Goal: Feedback & Contribution: Contribute content

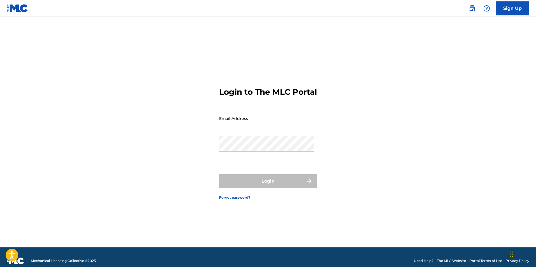
click at [233, 125] on input "Email Address" at bounding box center [266, 118] width 95 height 16
click at [272, 126] on input "Email Address" at bounding box center [266, 118] width 95 height 16
type input "[EMAIL_ADDRESS][DOMAIN_NAME]"
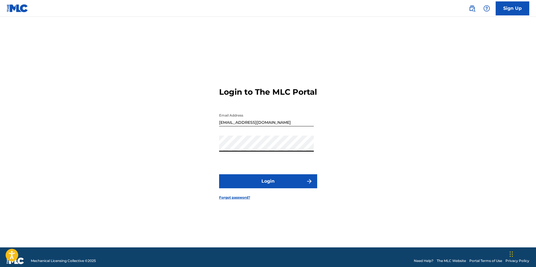
drag, startPoint x: 372, startPoint y: 149, endPoint x: 360, endPoint y: 155, distance: 13.9
click at [372, 149] on div "Login to The MLC Portal Email Address info@genesislatinmusic.com Password Login…" at bounding box center [268, 139] width 392 height 217
click at [296, 186] on button "Login" at bounding box center [268, 181] width 98 height 14
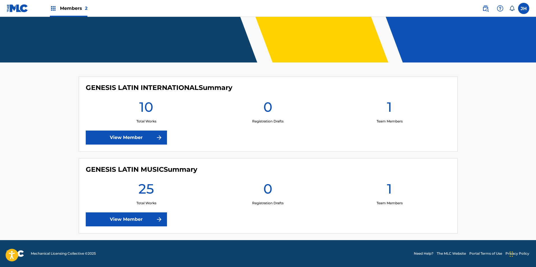
click at [130, 214] on link "View Member" at bounding box center [126, 219] width 81 height 14
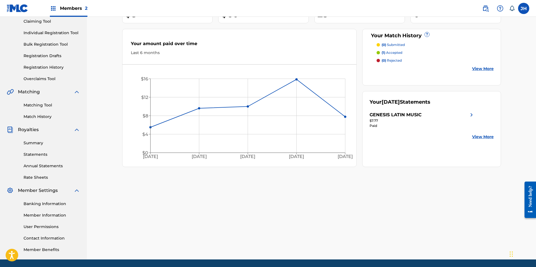
scroll to position [80, 0]
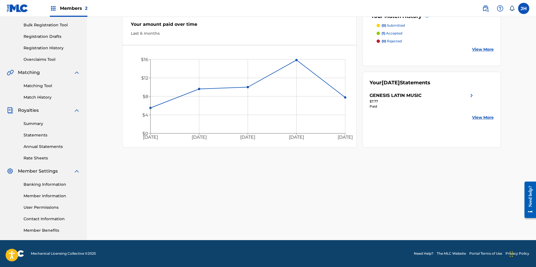
click at [37, 135] on link "Statements" at bounding box center [52, 135] width 57 height 6
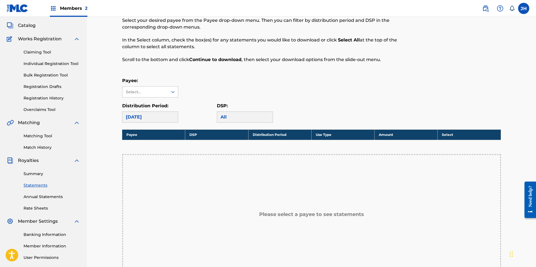
scroll to position [112, 0]
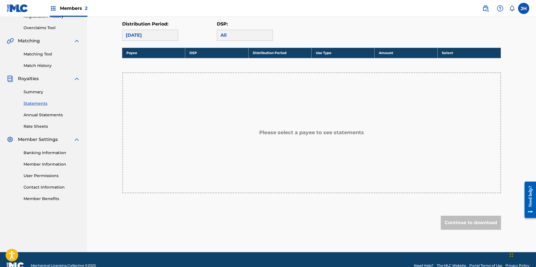
click at [171, 36] on div "August 2025" at bounding box center [150, 35] width 56 height 11
drag, startPoint x: 150, startPoint y: 38, endPoint x: 158, endPoint y: 40, distance: 8.1
click at [150, 38] on div "August 2025" at bounding box center [150, 35] width 56 height 11
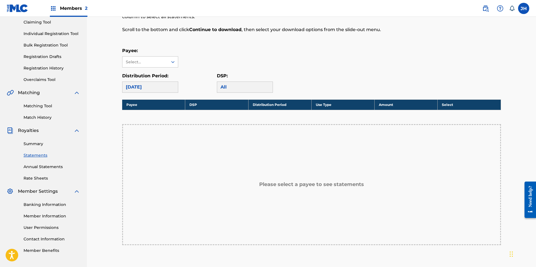
scroll to position [56, 0]
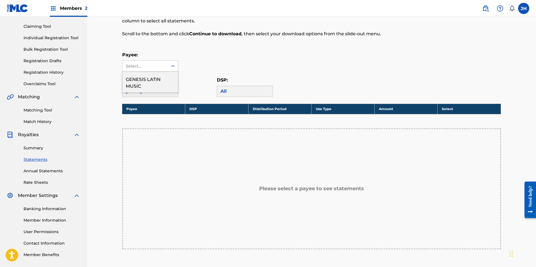
click at [157, 64] on div "Select..." at bounding box center [145, 66] width 38 height 6
click at [156, 81] on div "GENESIS LATIN MUSIC" at bounding box center [149, 82] width 55 height 21
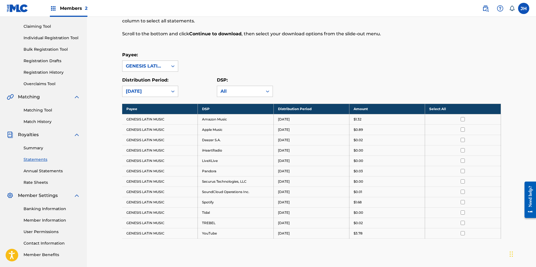
scroll to position [0, 0]
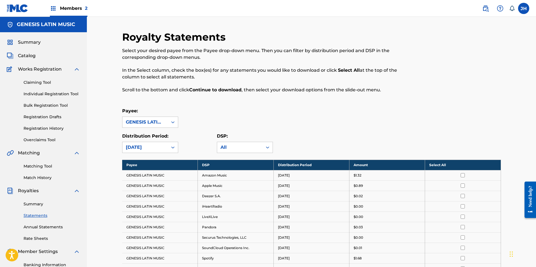
click at [25, 55] on span "Catalog" at bounding box center [27, 55] width 18 height 7
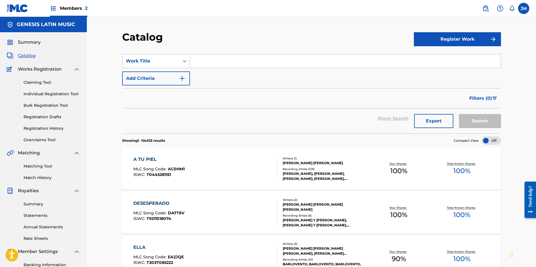
click at [471, 40] on button "Register Work" at bounding box center [457, 39] width 87 height 14
click at [444, 58] on link "Individual" at bounding box center [457, 57] width 87 height 13
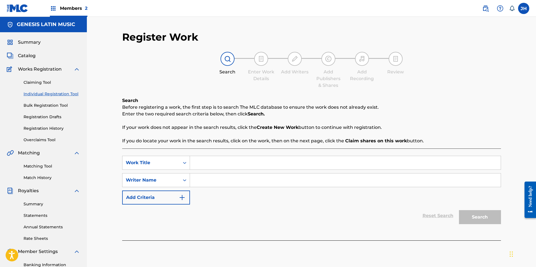
click at [199, 165] on input "Search Form" at bounding box center [345, 162] width 311 height 13
click at [183, 180] on icon "Search Form" at bounding box center [185, 180] width 6 height 6
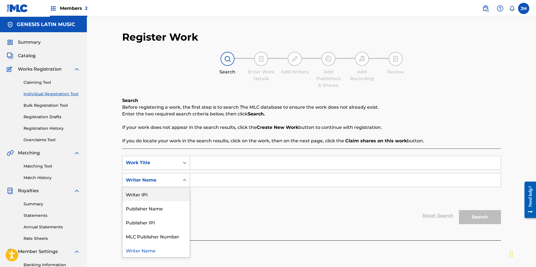
click at [166, 192] on div "Writer IPI" at bounding box center [155, 194] width 67 height 14
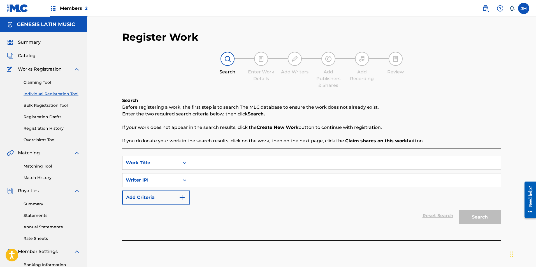
click at [180, 164] on div "Search Form" at bounding box center [185, 163] width 10 height 10
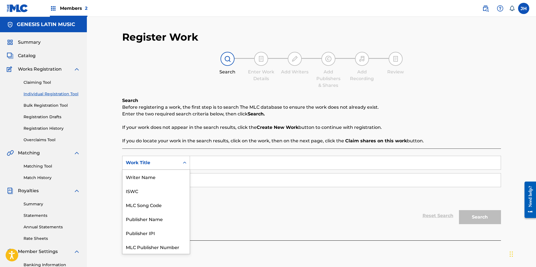
scroll to position [14, 0]
click at [167, 216] on div "Publisher IPI" at bounding box center [155, 219] width 67 height 14
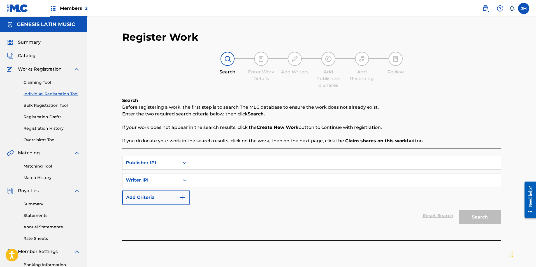
click at [210, 166] on input "Search Form" at bounding box center [345, 162] width 311 height 13
paste input "00863948486"
type input "00863948486"
click at [216, 178] on input "Search Form" at bounding box center [345, 179] width 311 height 13
click at [472, 219] on button "Search" at bounding box center [480, 217] width 42 height 14
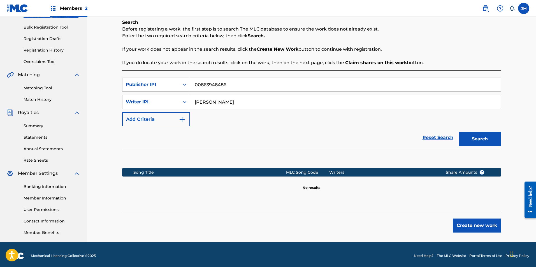
scroll to position [80, 0]
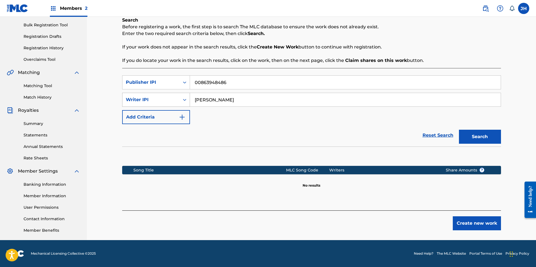
drag, startPoint x: 216, startPoint y: 101, endPoint x: 186, endPoint y: 101, distance: 29.7
click at [187, 101] on div "SearchWithCriteria66aa63f8-5a49-4da4-adfd-2aff9f94abe2 Writer IPI geiser" at bounding box center [311, 100] width 379 height 14
paste input "VERNAZA VALENCIA WANNER JEISER"
type input "VERNAZA VALENCIA WANNER JEISER"
click at [185, 100] on icon "Search Form" at bounding box center [184, 100] width 3 height 2
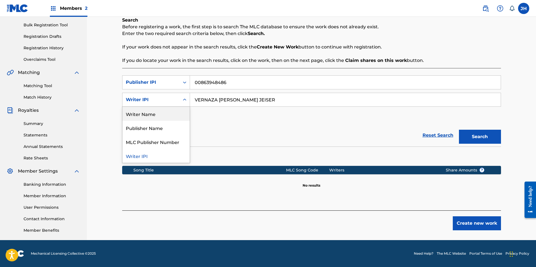
click at [166, 112] on div "Writer Name" at bounding box center [155, 114] width 67 height 14
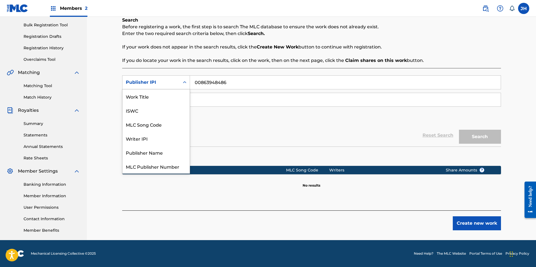
click at [180, 83] on div "Search Form" at bounding box center [185, 82] width 10 height 10
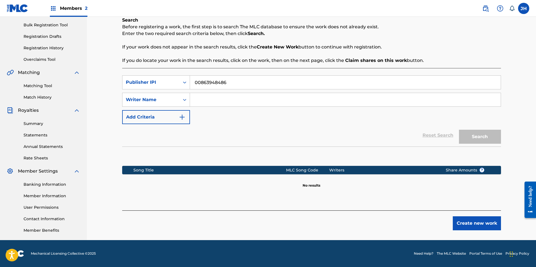
click at [228, 84] on input "00863948486" at bounding box center [345, 82] width 311 height 13
drag, startPoint x: 228, startPoint y: 83, endPoint x: 171, endPoint y: 84, distance: 56.9
click at [172, 84] on div "SearchWithCriteria6543c10f-0d23-4221-81fc-cdd8c26c39ce Publisher IPI 00863948486" at bounding box center [311, 82] width 379 height 14
click at [212, 99] on input "Search Form" at bounding box center [345, 99] width 311 height 13
paste input "VERNAZA VALENCIA WANNER JEISER"
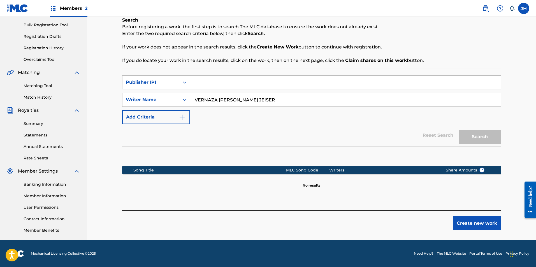
type input "VERNAZA VALENCIA WANNER JEISER"
click at [196, 80] on input "Search Form" at bounding box center [345, 82] width 311 height 13
click at [176, 80] on div "Publisher IPI" at bounding box center [151, 82] width 50 height 7
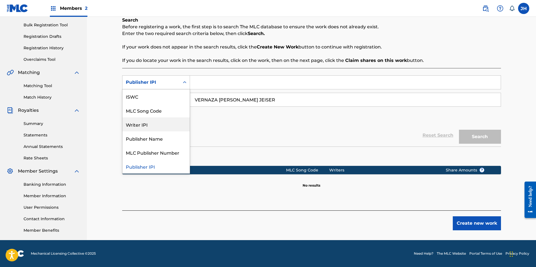
click at [153, 123] on div "Writer IPI" at bounding box center [155, 124] width 67 height 14
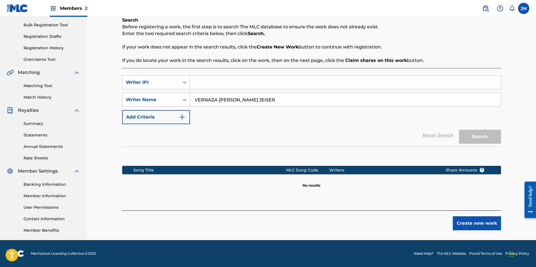
click at [198, 83] on input "Search Form" at bounding box center [345, 82] width 311 height 13
paste input "00863948486"
click at [468, 134] on button "Search" at bounding box center [480, 137] width 42 height 14
click at [204, 82] on input "00863948486" at bounding box center [345, 82] width 311 height 13
type input "00863948486"
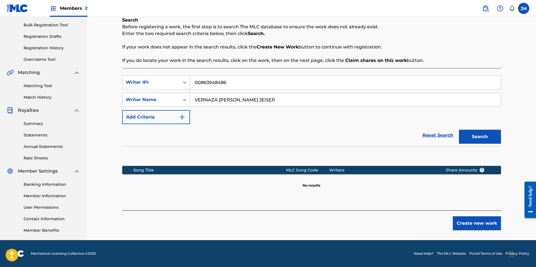
click at [469, 136] on button "Search" at bounding box center [480, 137] width 42 height 14
click at [464, 223] on button "Create new work" at bounding box center [477, 223] width 48 height 14
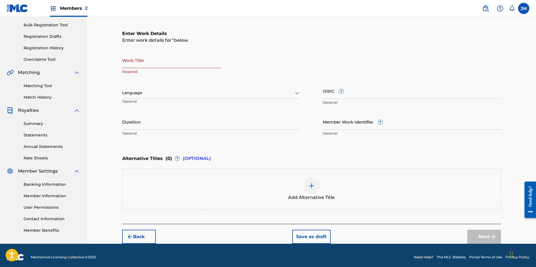
click at [134, 64] on input "Work Title" at bounding box center [171, 60] width 99 height 16
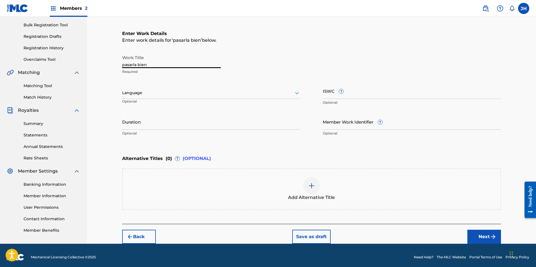
type input "pasarla bien"
click at [157, 94] on div at bounding box center [211, 92] width 178 height 7
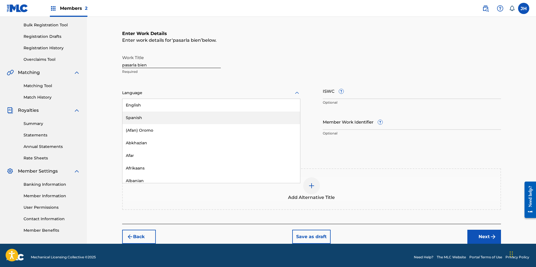
click at [156, 117] on div "Spanish" at bounding box center [211, 118] width 178 height 13
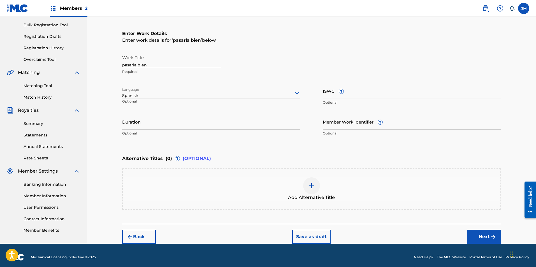
click at [338, 94] on input "ISWC ?" at bounding box center [412, 91] width 178 height 16
click at [176, 126] on input "Duration" at bounding box center [211, 122] width 178 height 16
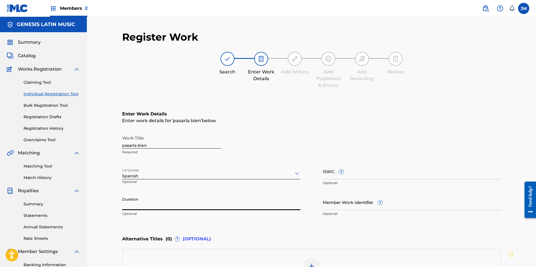
click at [13, 8] on img at bounding box center [18, 8] width 22 height 8
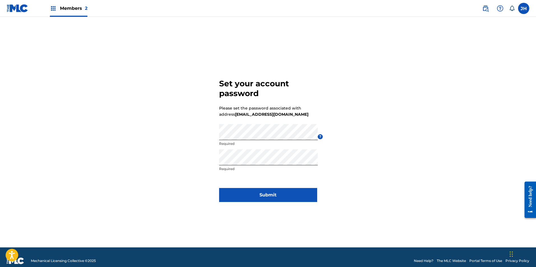
click at [412, 160] on div "Set your account password Please set the password associated with address [EMAI…" at bounding box center [268, 139] width 392 height 217
click at [270, 198] on button "Submit" at bounding box center [268, 195] width 98 height 14
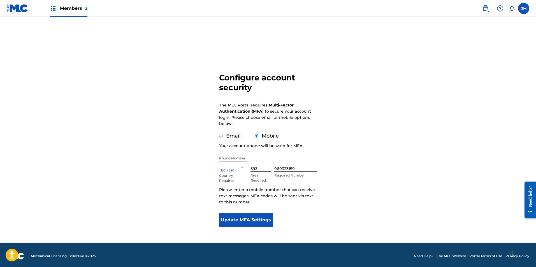
click at [221, 137] on input "Email" at bounding box center [221, 136] width 4 height 4
radio input "true"
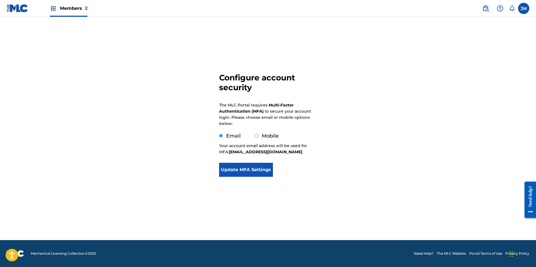
click at [246, 172] on button "Update MFA Settings" at bounding box center [246, 170] width 54 height 14
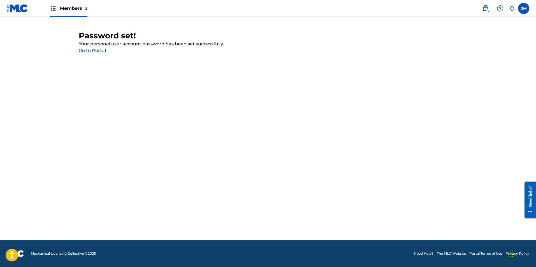
click at [91, 52] on link "Go to Portal" at bounding box center [92, 50] width 27 height 5
